Goal: Navigation & Orientation: Find specific page/section

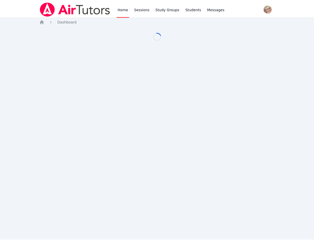
scroll to position [4, 0]
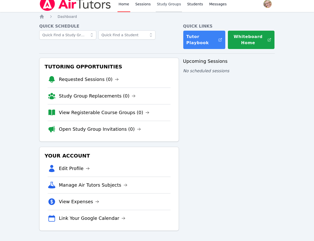
click at [159, 4] on link "Study Groups" at bounding box center [169, 4] width 26 height 16
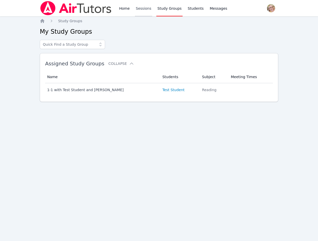
click at [142, 9] on link "Sessions" at bounding box center [144, 8] width 18 height 16
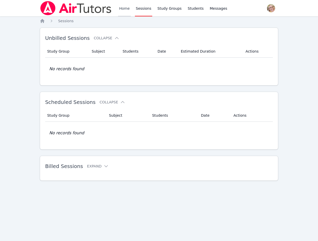
click at [126, 9] on link "Home" at bounding box center [124, 8] width 13 height 16
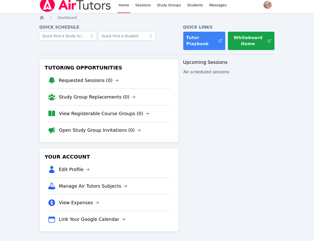
scroll to position [4, 0]
